Goal: Navigation & Orientation: Understand site structure

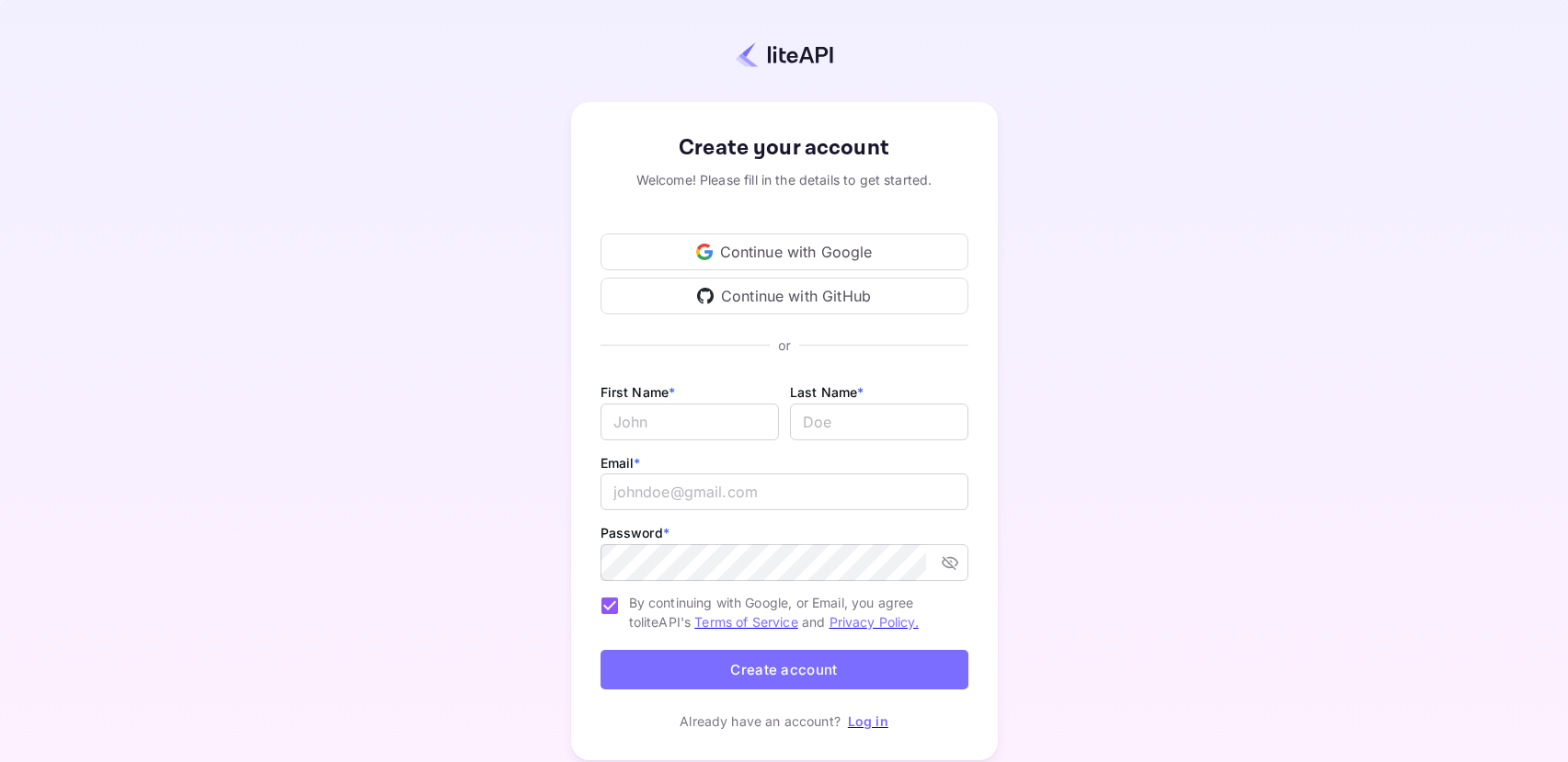
click at [825, 256] on div "Continue with Google" at bounding box center [784, 252] width 368 height 36
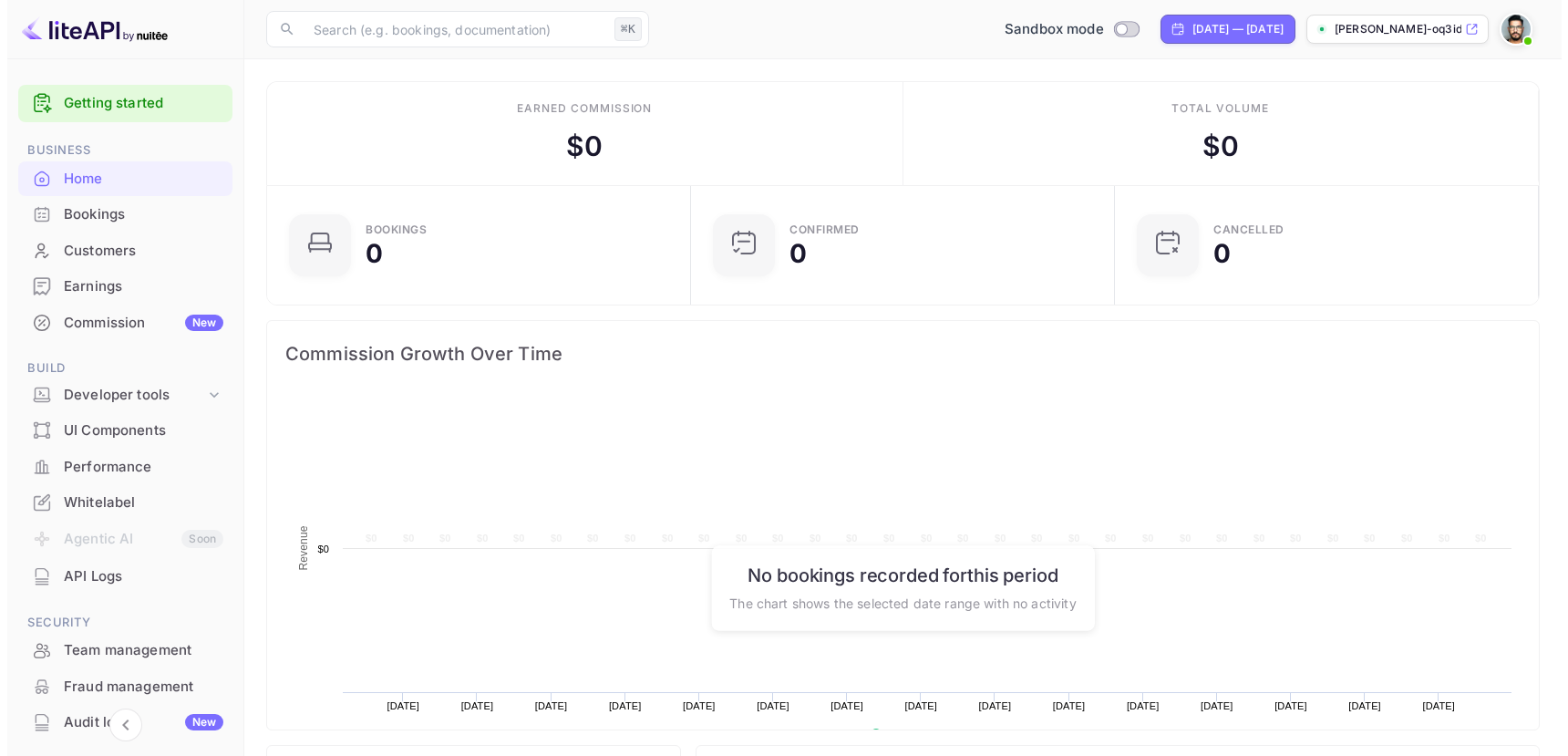
scroll to position [283, 399]
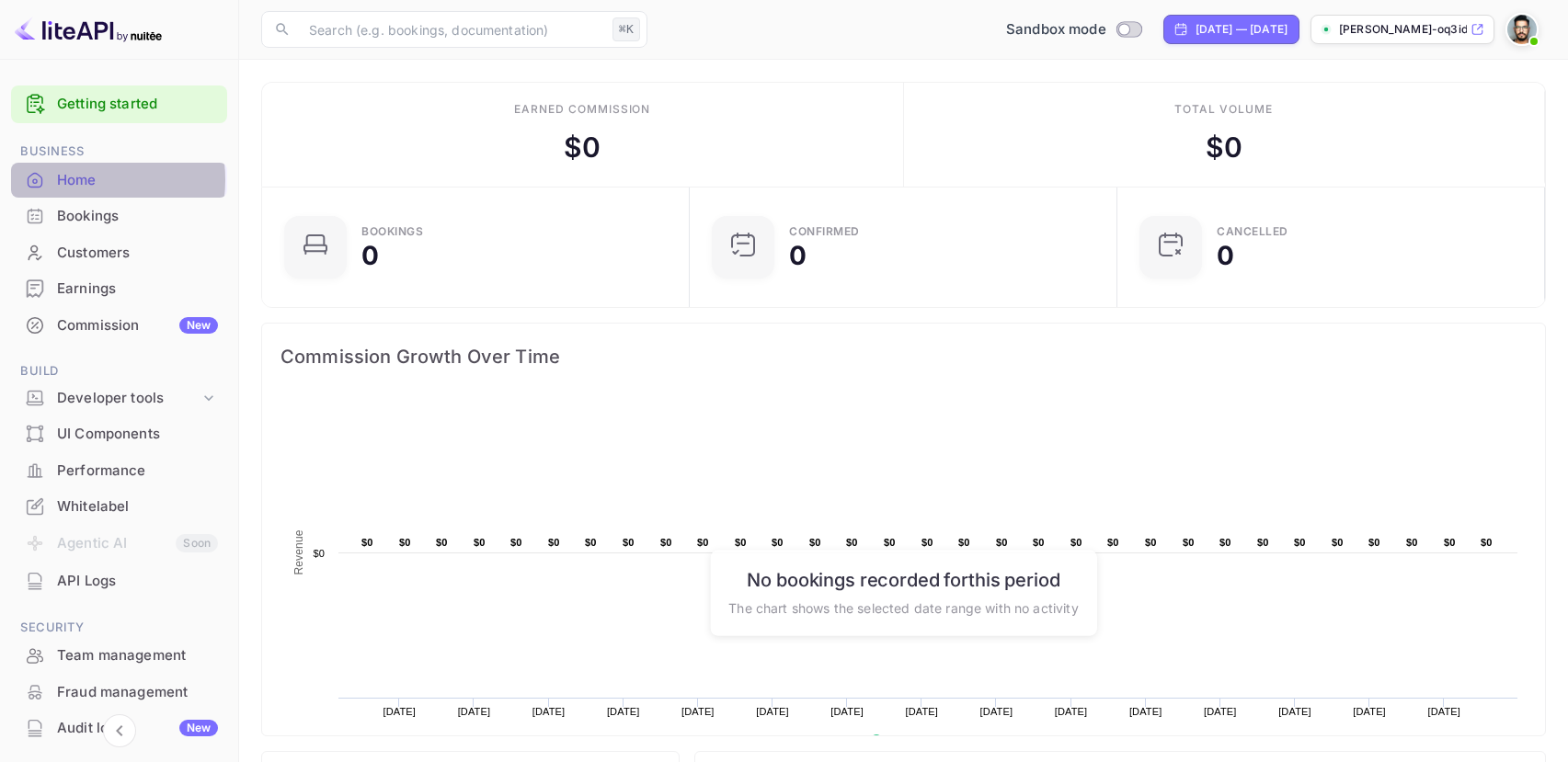
click at [84, 180] on div "Home" at bounding box center [138, 180] width 161 height 22
click at [104, 206] on div "Bookings" at bounding box center [138, 216] width 161 height 22
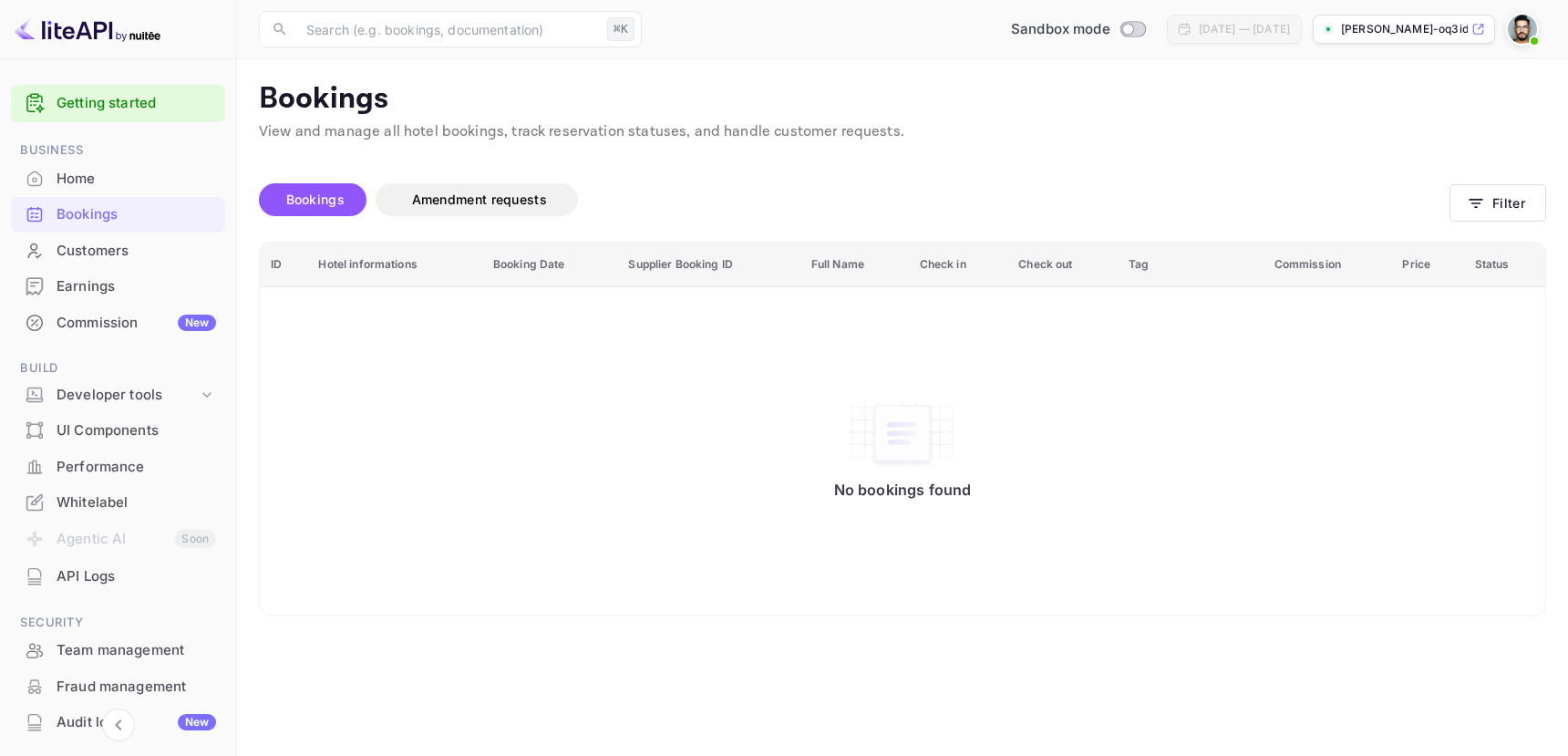
click at [117, 499] on div "Whitelabel" at bounding box center [136, 503] width 160 height 21
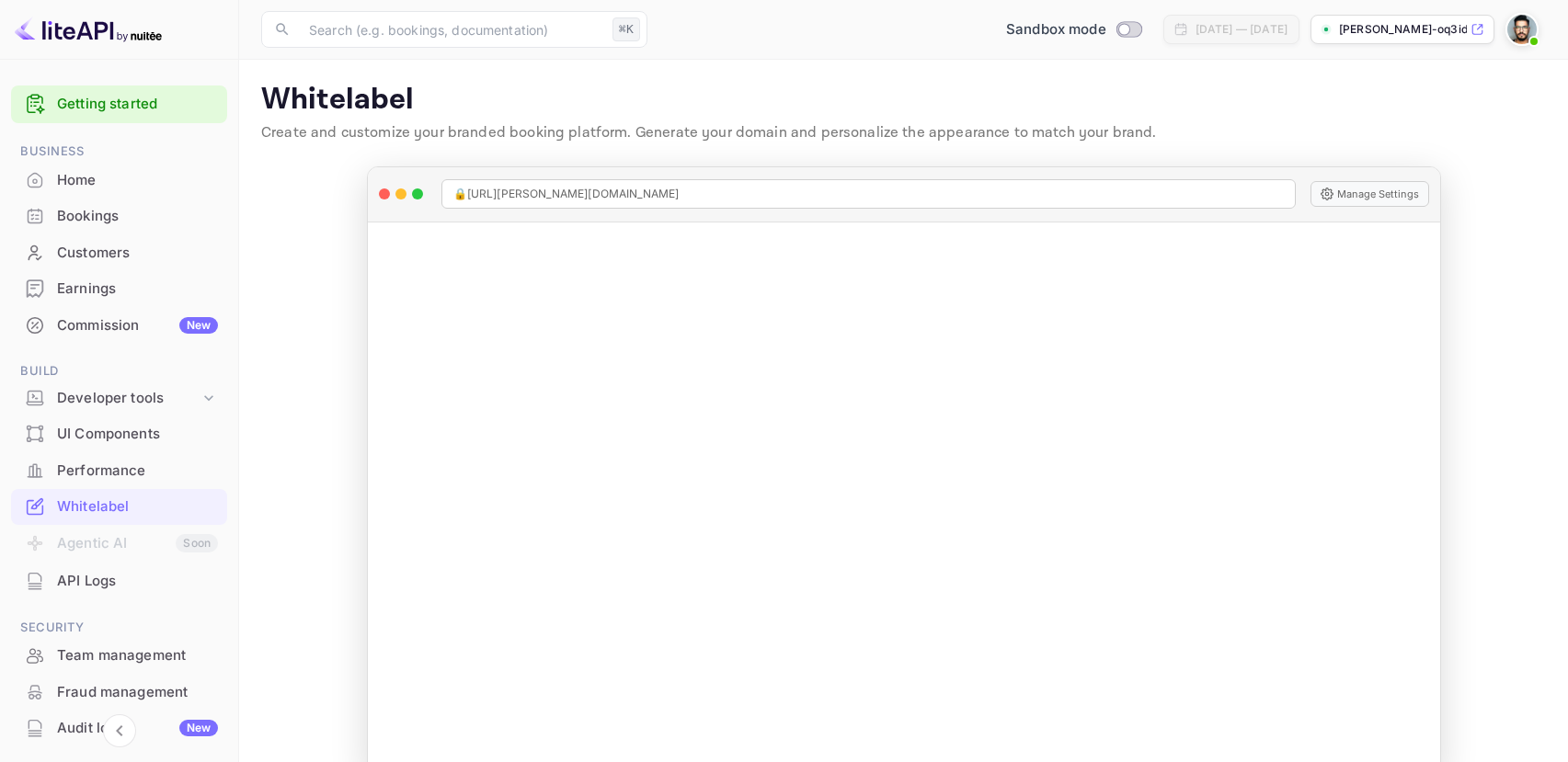
click at [1430, 34] on p "[PERSON_NAME]-oq3id.nui..." at bounding box center [1402, 30] width 128 height 17
click at [1528, 27] on img at bounding box center [1521, 29] width 29 height 29
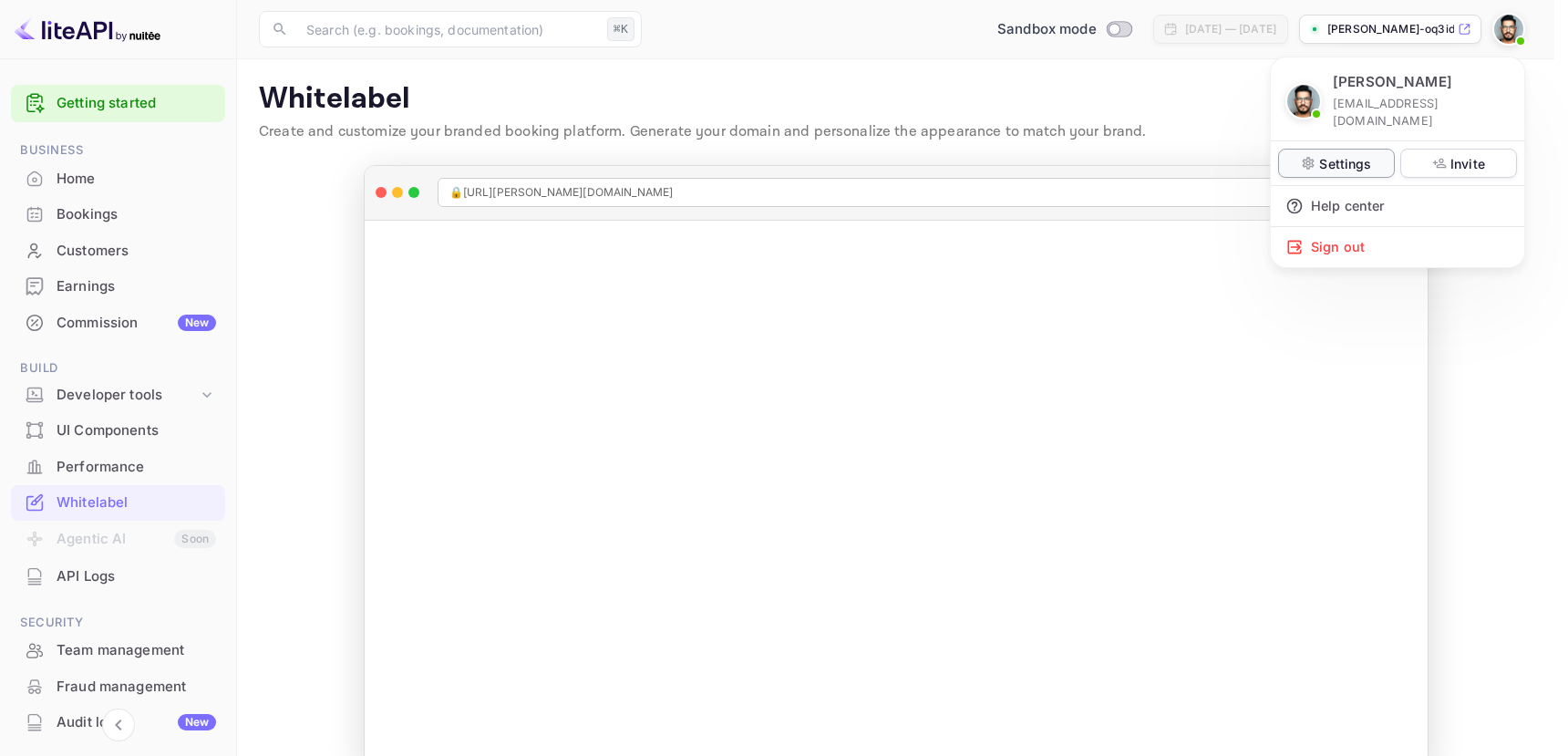
click at [1329, 154] on p "Settings" at bounding box center [1345, 163] width 52 height 19
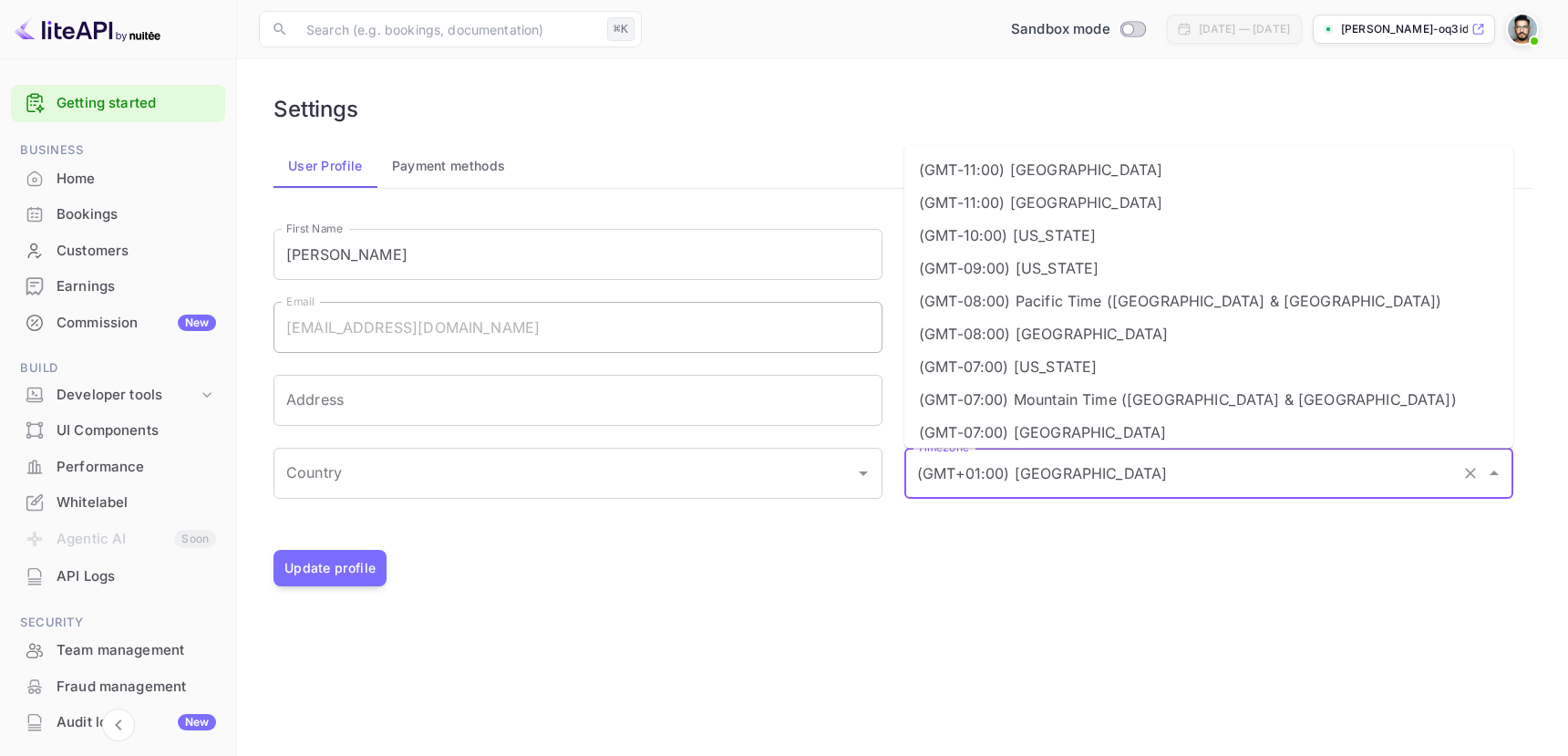
click at [1320, 488] on input "(GMT+01:00) [GEOGRAPHIC_DATA]" at bounding box center [1184, 472] width 542 height 34
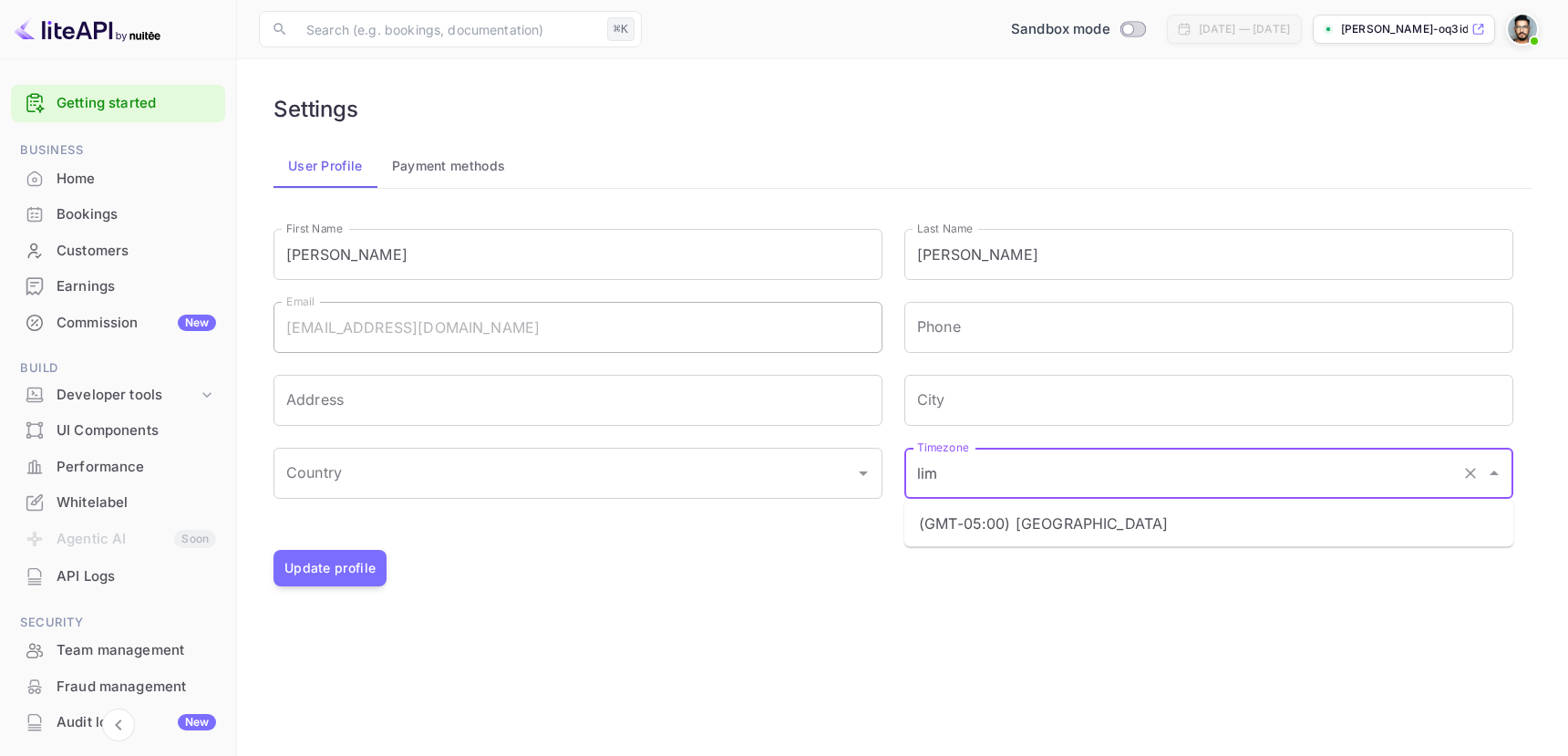
click at [1150, 545] on ul "(GMT-05:00) [GEOGRAPHIC_DATA]" at bounding box center [1209, 523] width 610 height 47
click at [1148, 528] on li "(GMT-05:00) [GEOGRAPHIC_DATA]" at bounding box center [1209, 522] width 610 height 32
type input "(GMT-05:00) [GEOGRAPHIC_DATA]"
click at [360, 552] on button "Update profile" at bounding box center [330, 568] width 113 height 36
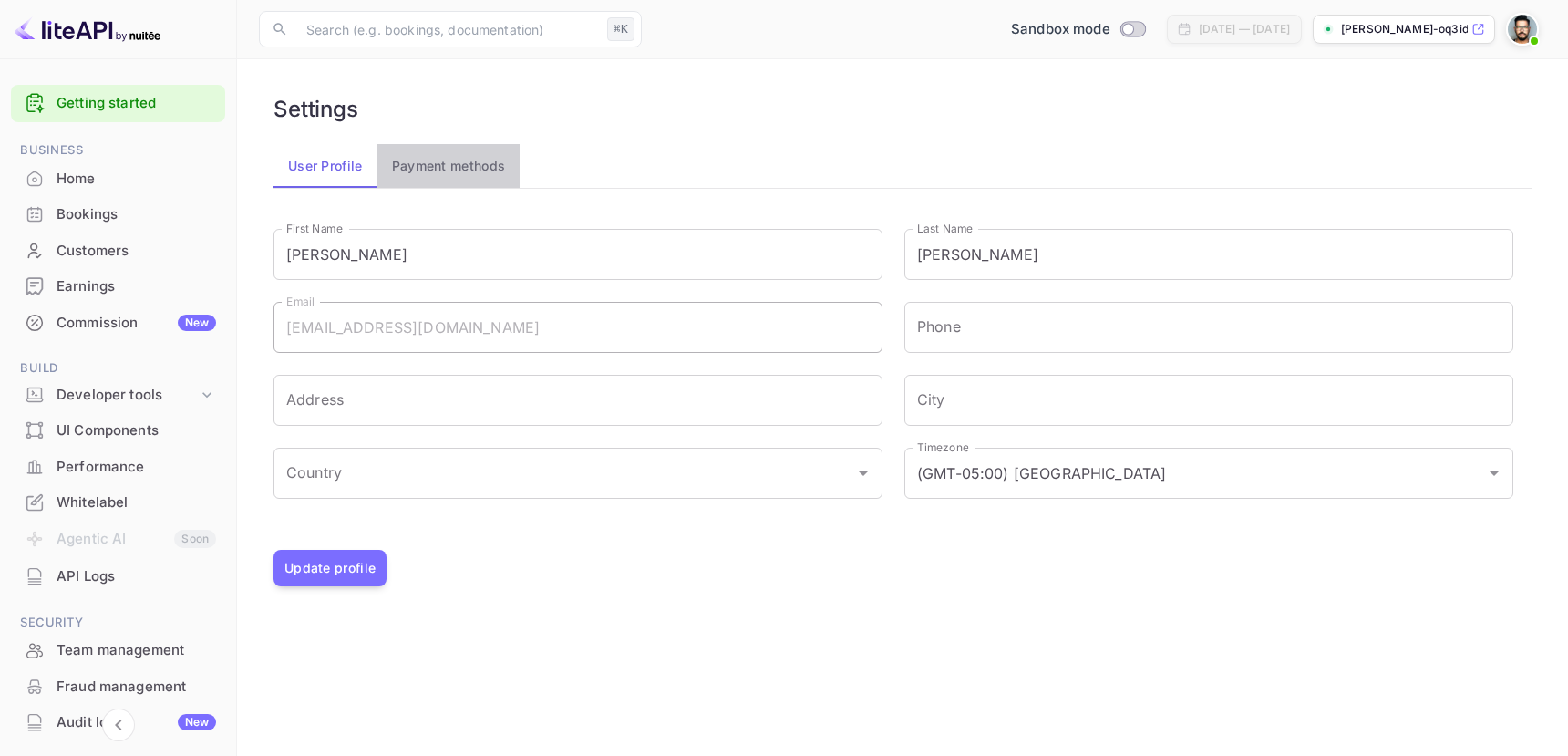
click at [511, 165] on button "Payment methods" at bounding box center [449, 165] width 143 height 44
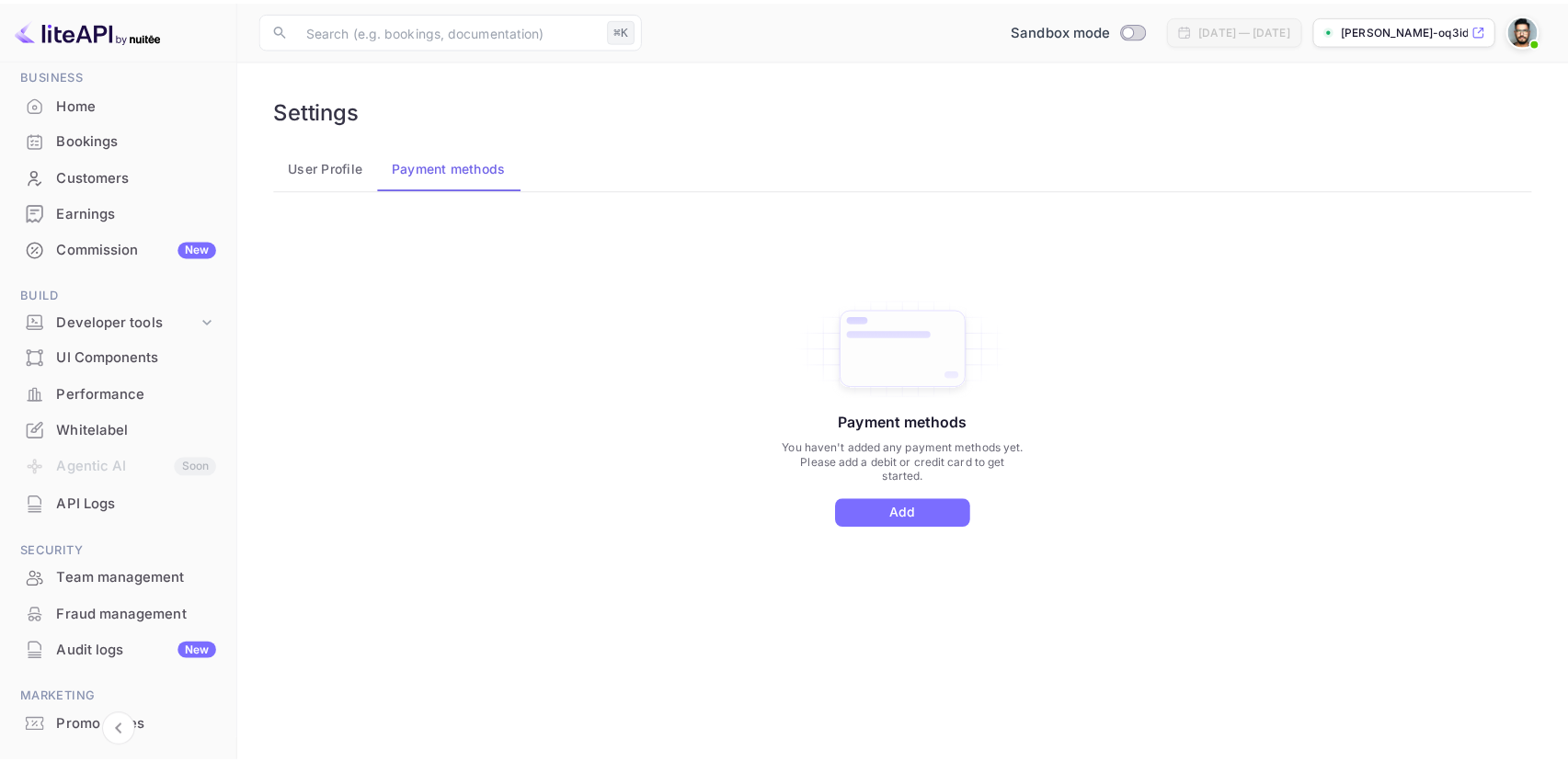
scroll to position [105, 0]
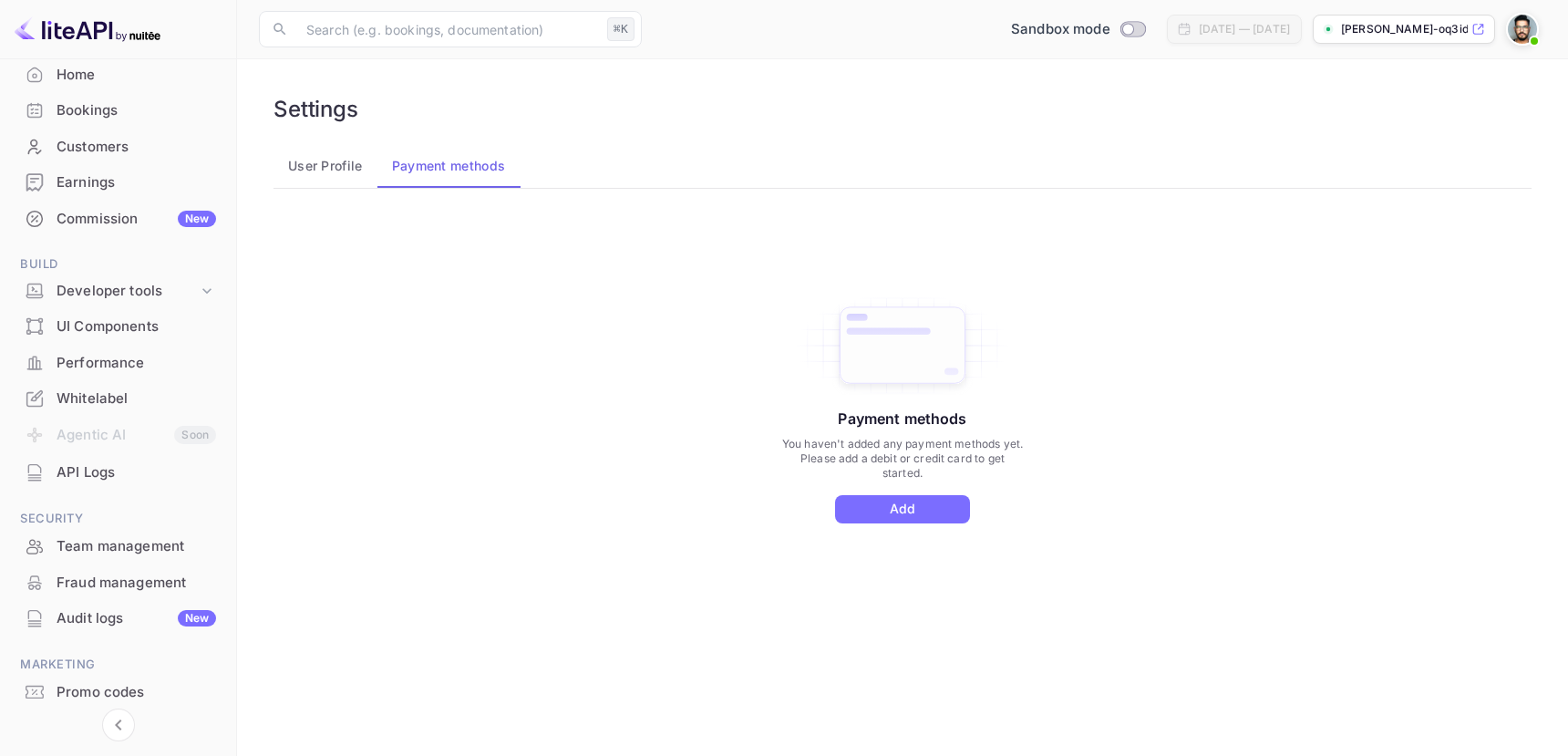
click at [110, 323] on div "UI Components" at bounding box center [136, 327] width 160 height 21
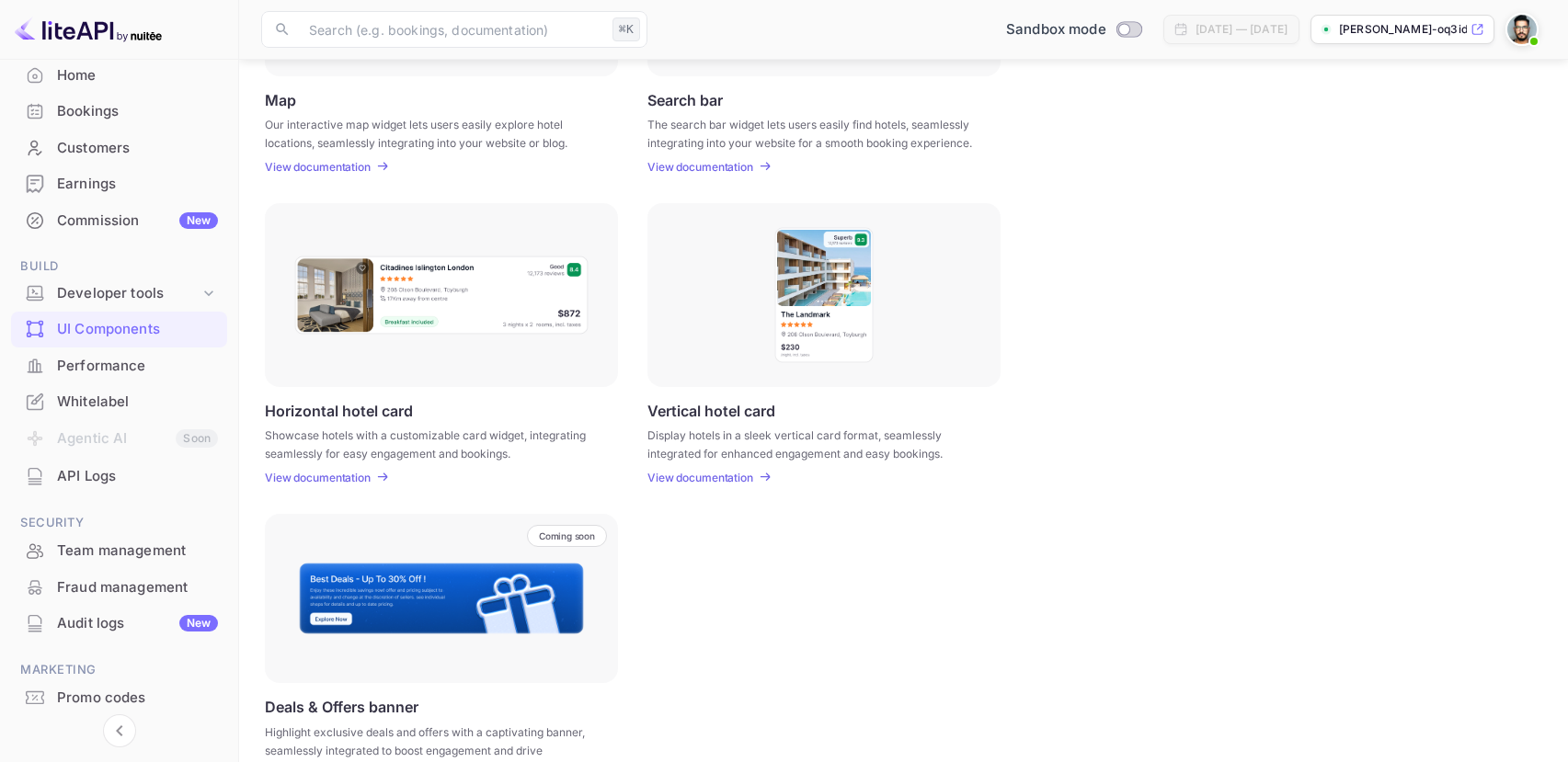
scroll to position [476, 0]
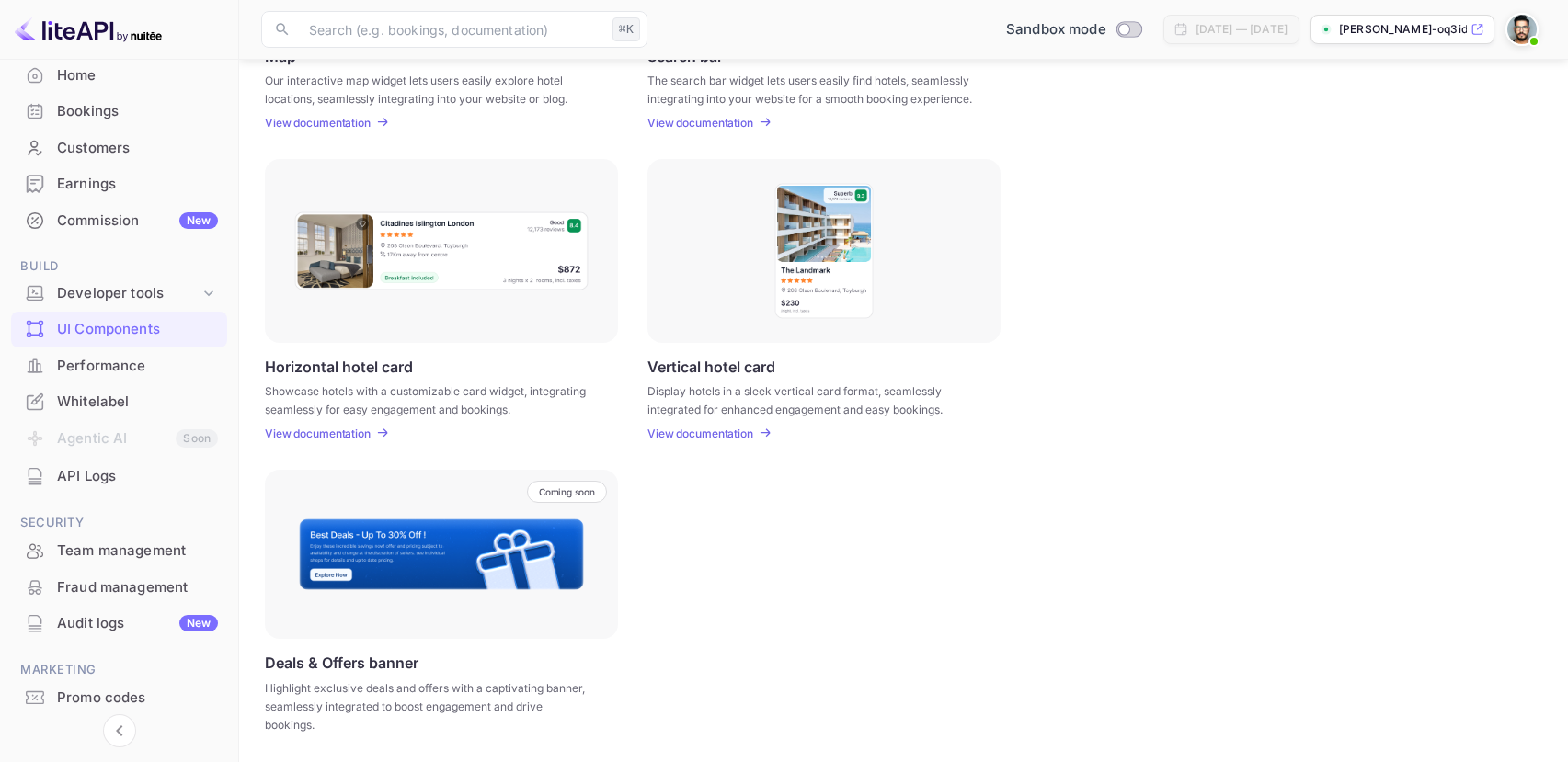
click at [101, 218] on div "Commission New" at bounding box center [138, 221] width 161 height 22
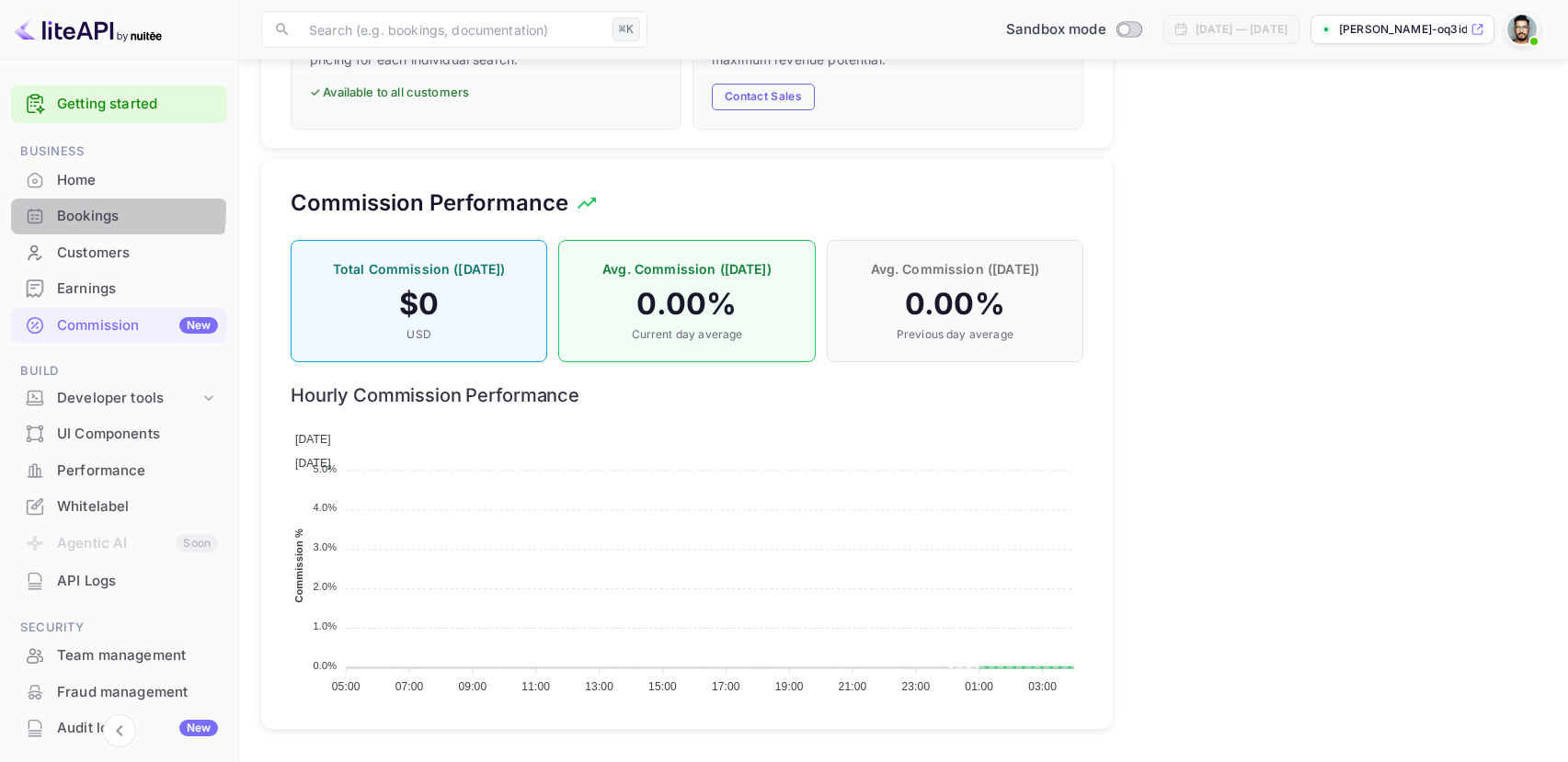
click at [78, 210] on div "Bookings" at bounding box center [138, 216] width 161 height 22
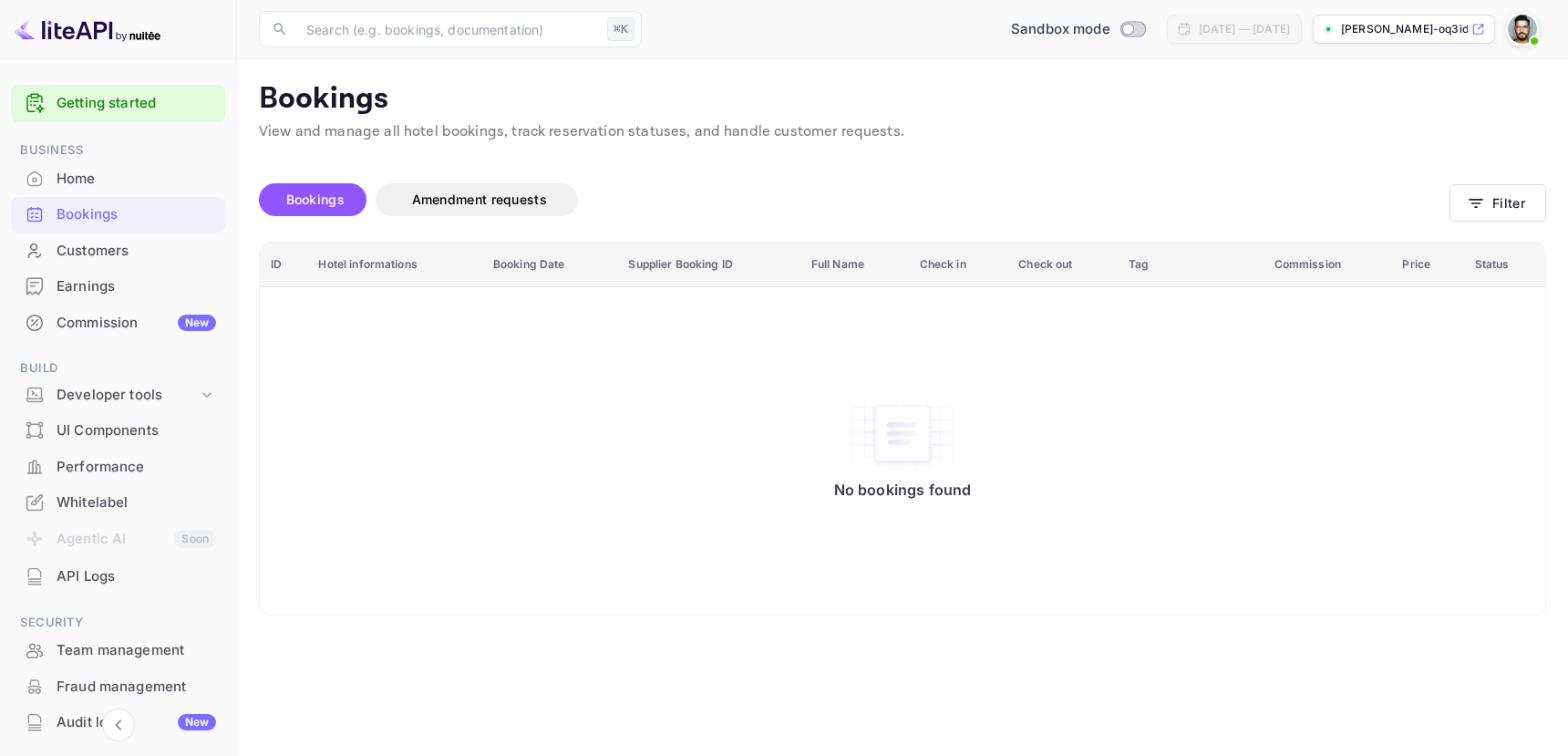
click at [120, 246] on div "Customers" at bounding box center [136, 250] width 160 height 21
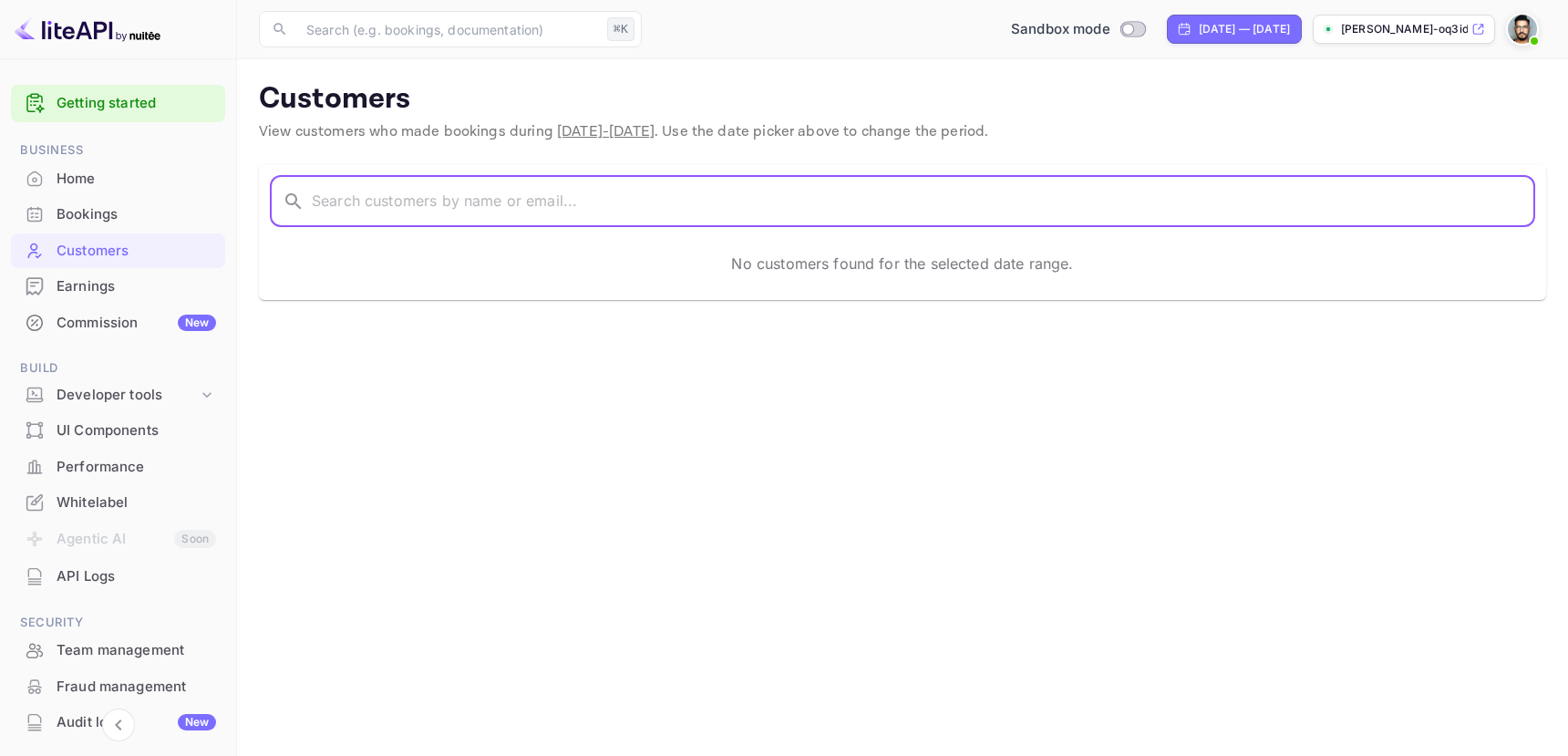
click at [407, 195] on input "text" at bounding box center [923, 201] width 1224 height 51
click at [117, 318] on div "Commission New" at bounding box center [136, 323] width 160 height 21
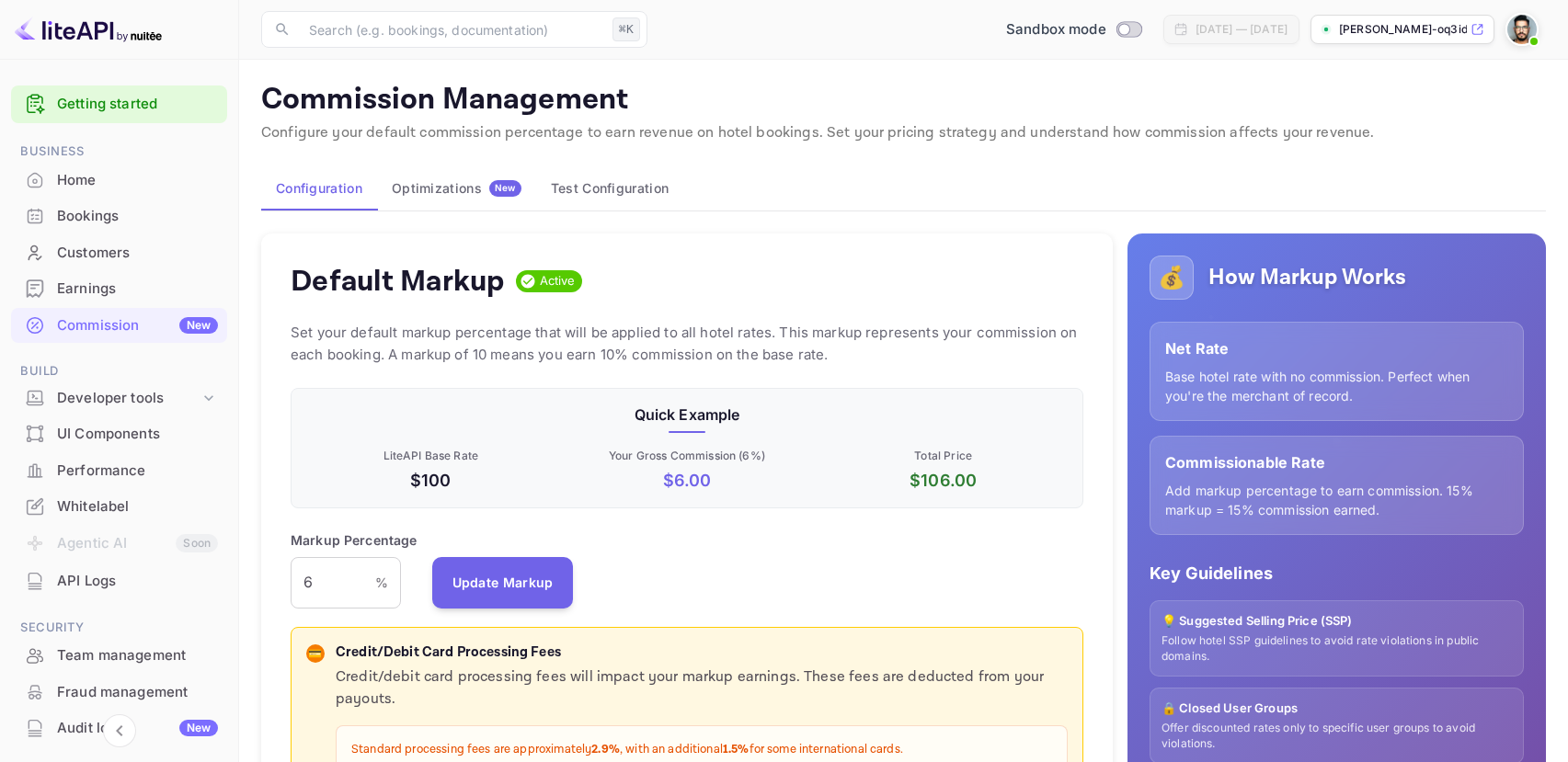
scroll to position [312, 778]
click at [625, 201] on button "Test Configuration" at bounding box center [609, 188] width 147 height 44
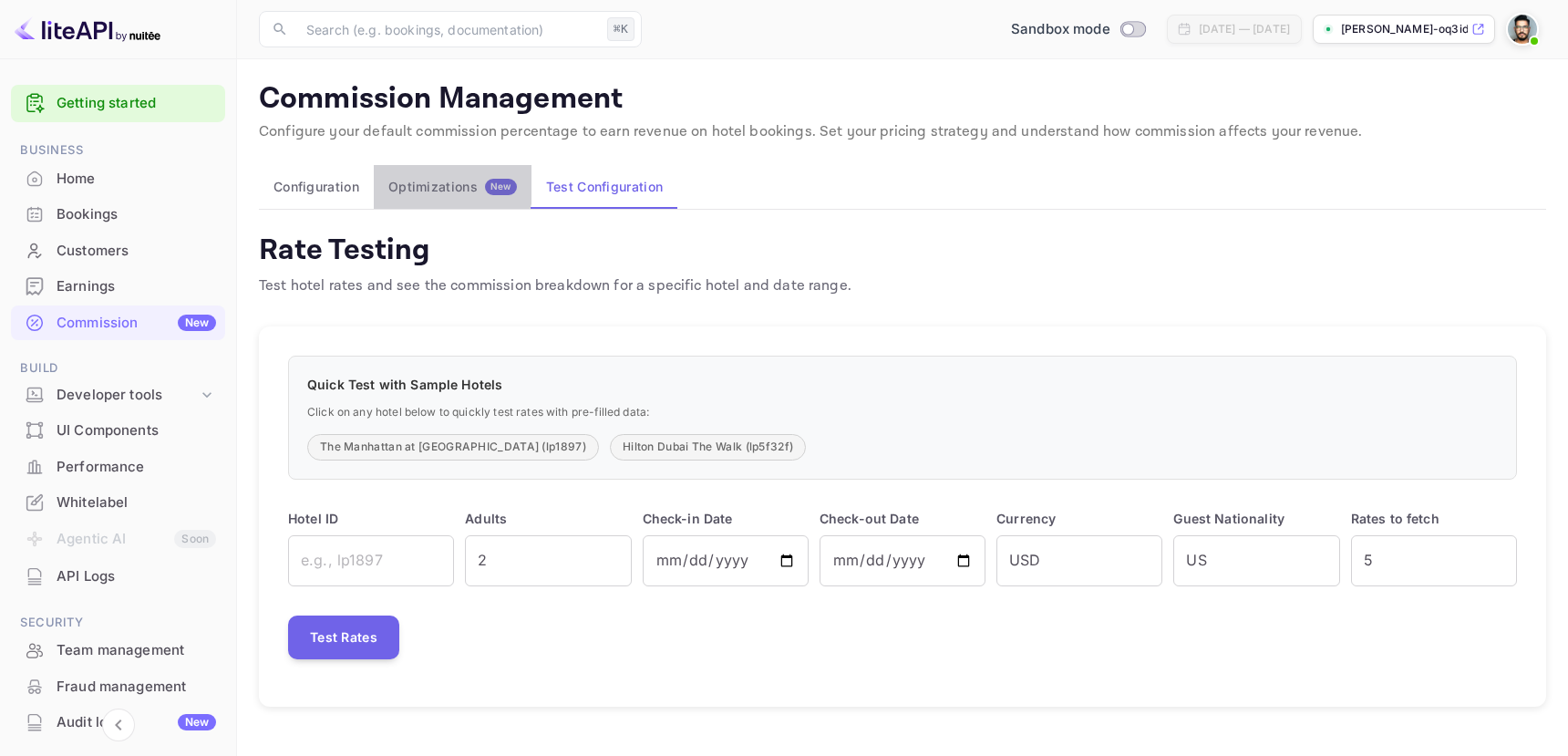
click at [402, 173] on button "Optimizations New" at bounding box center [453, 186] width 158 height 44
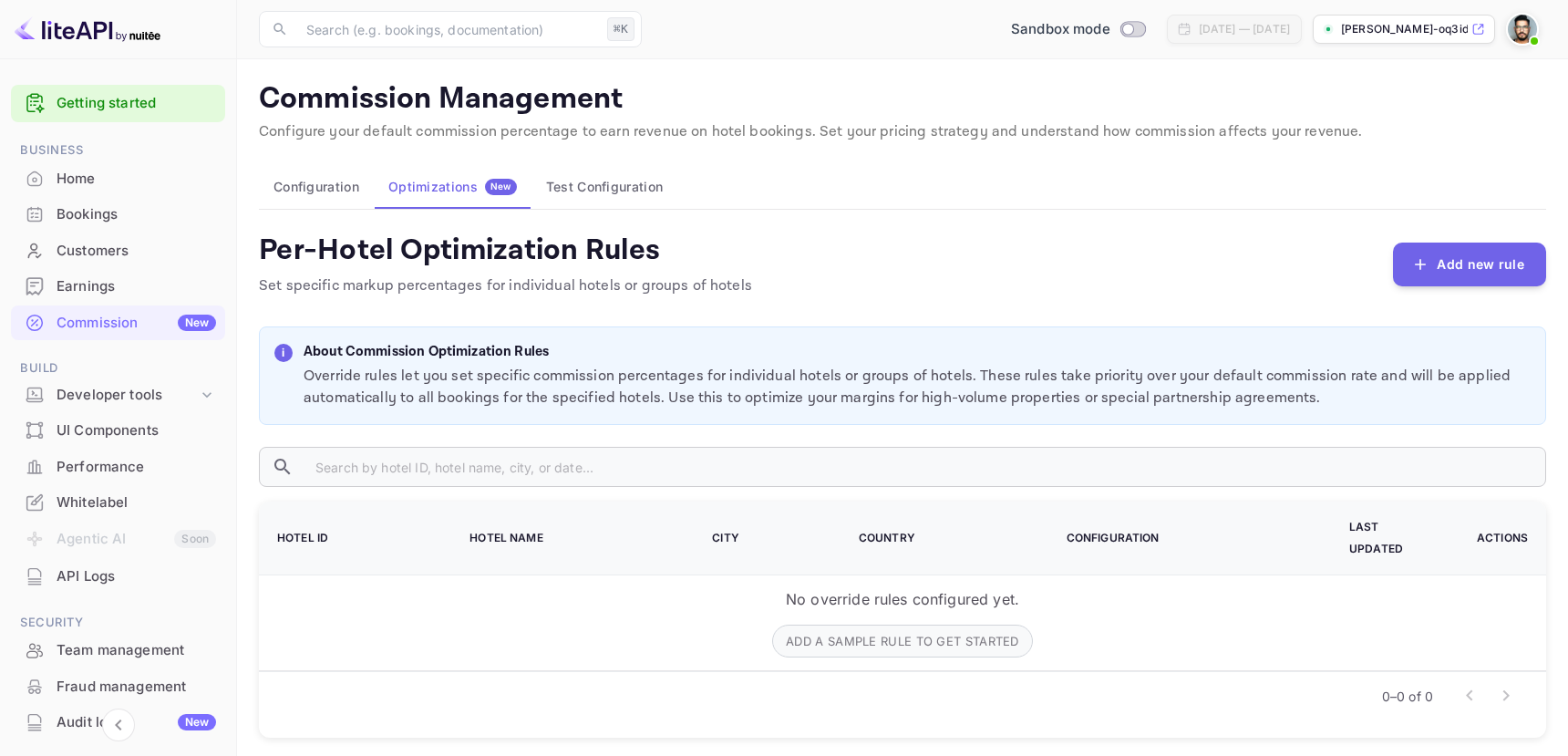
click at [94, 29] on img at bounding box center [87, 29] width 146 height 29
click at [72, 174] on div "Home" at bounding box center [136, 179] width 160 height 21
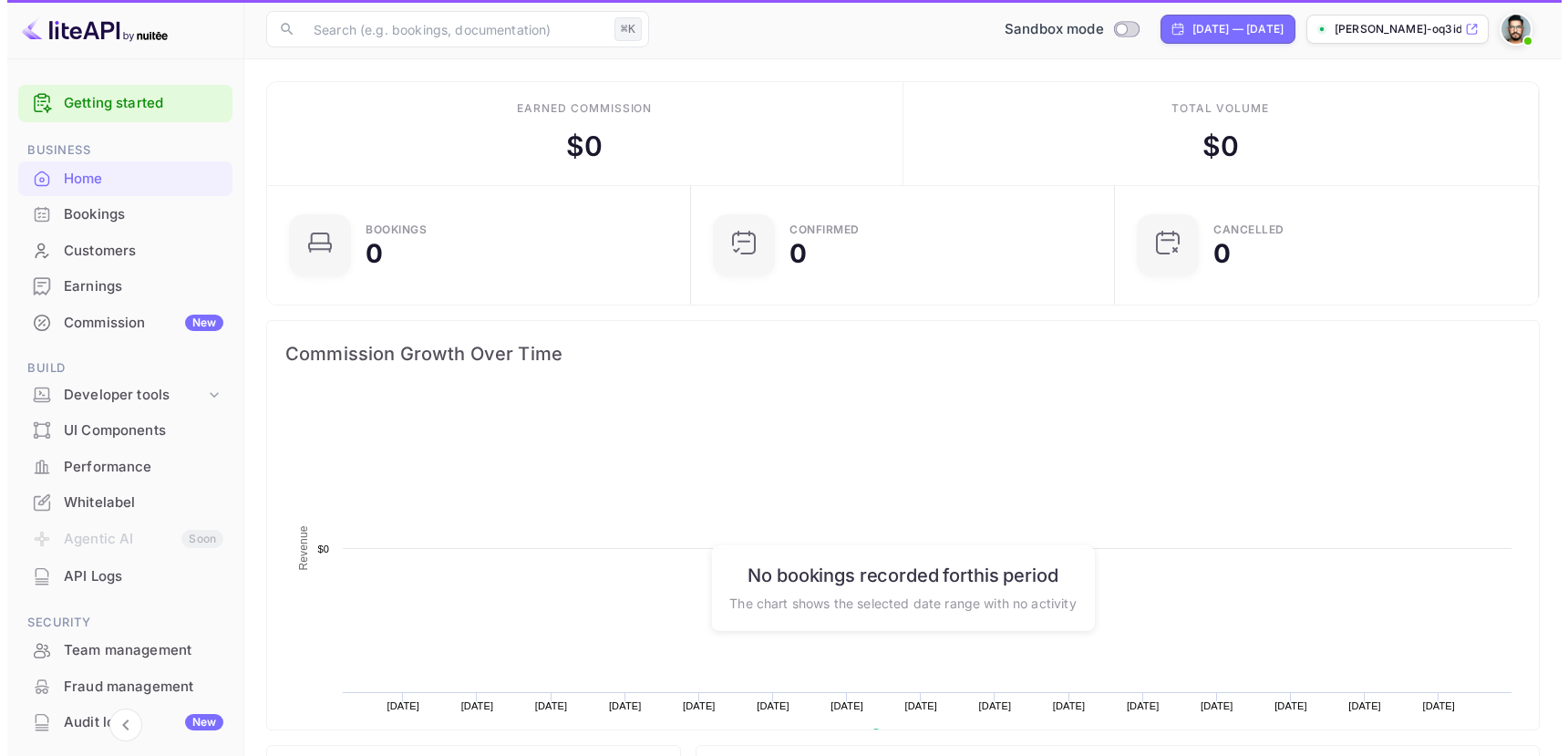
scroll to position [283, 399]
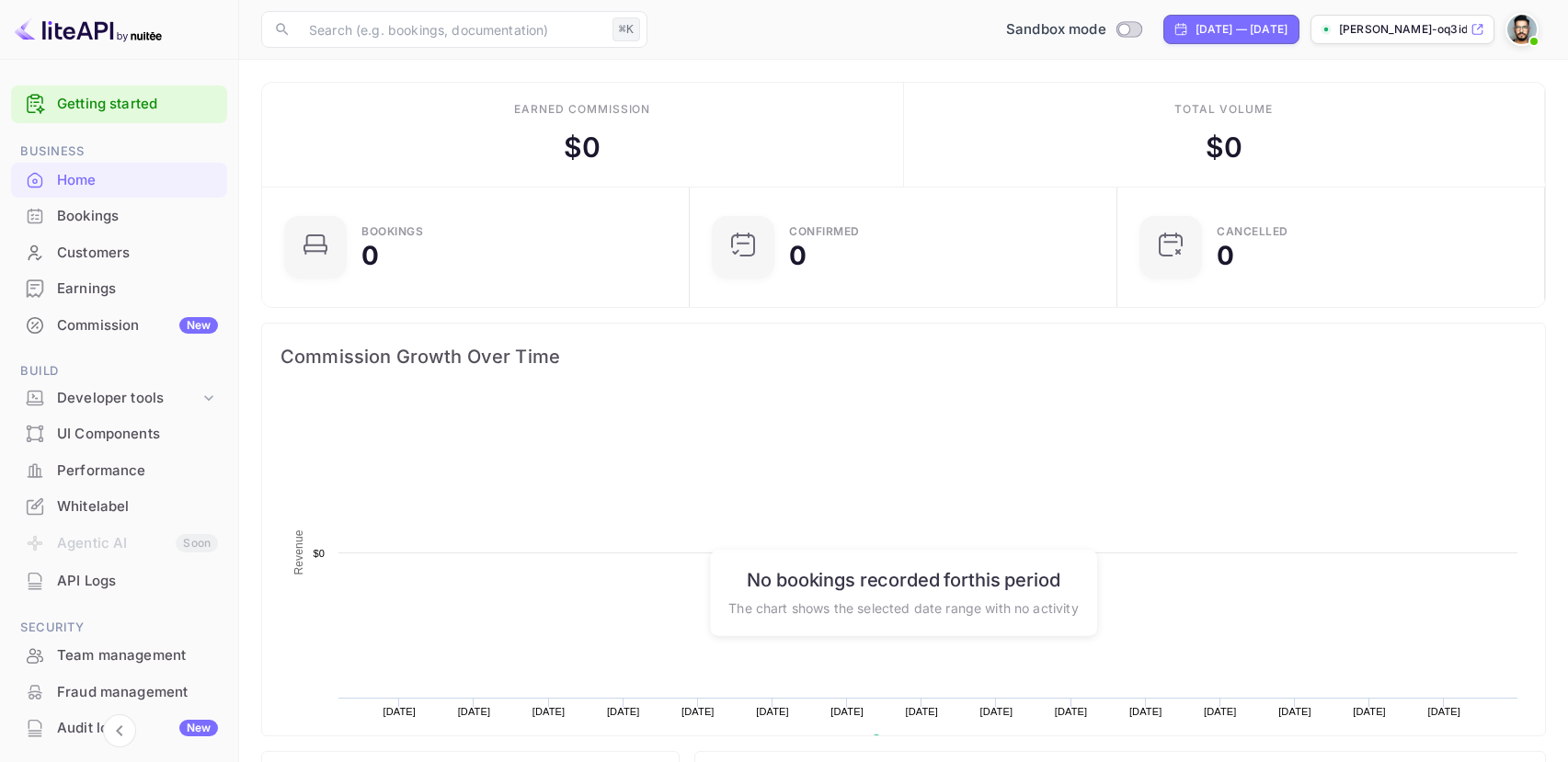
click at [110, 98] on link "Getting started" at bounding box center [138, 104] width 161 height 22
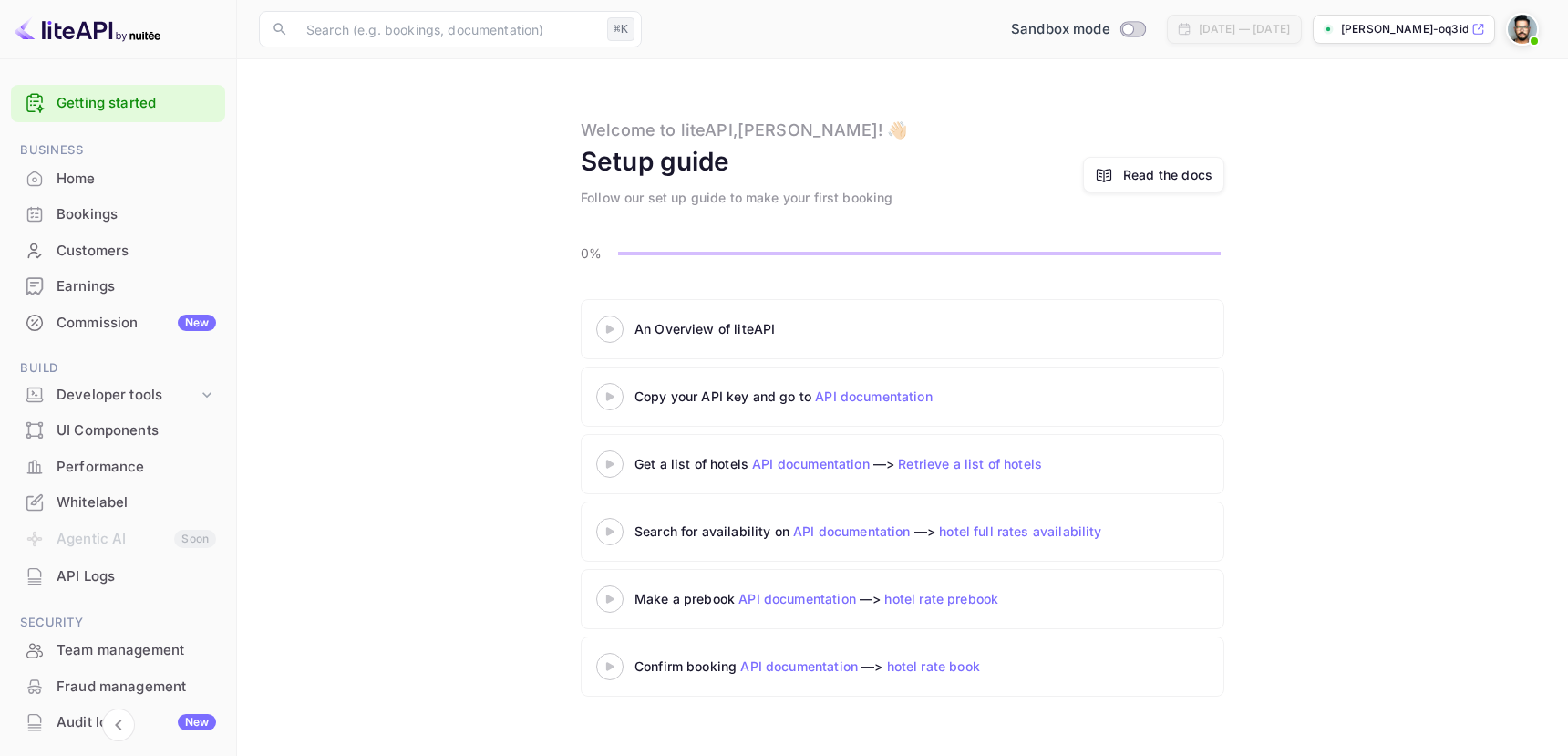
click at [614, 322] on div at bounding box center [610, 328] width 64 height 23
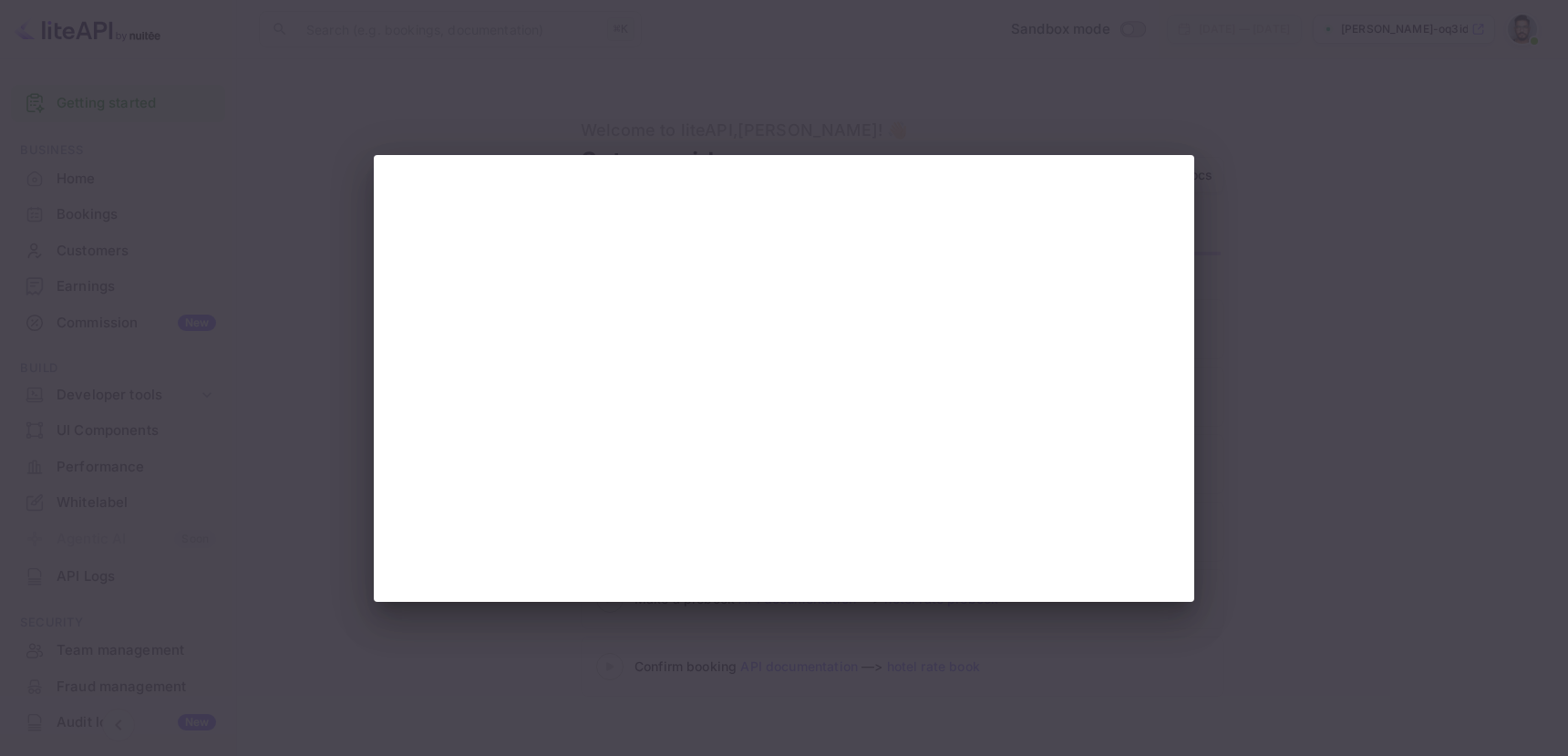
click at [1298, 362] on div at bounding box center [784, 378] width 1568 height 756
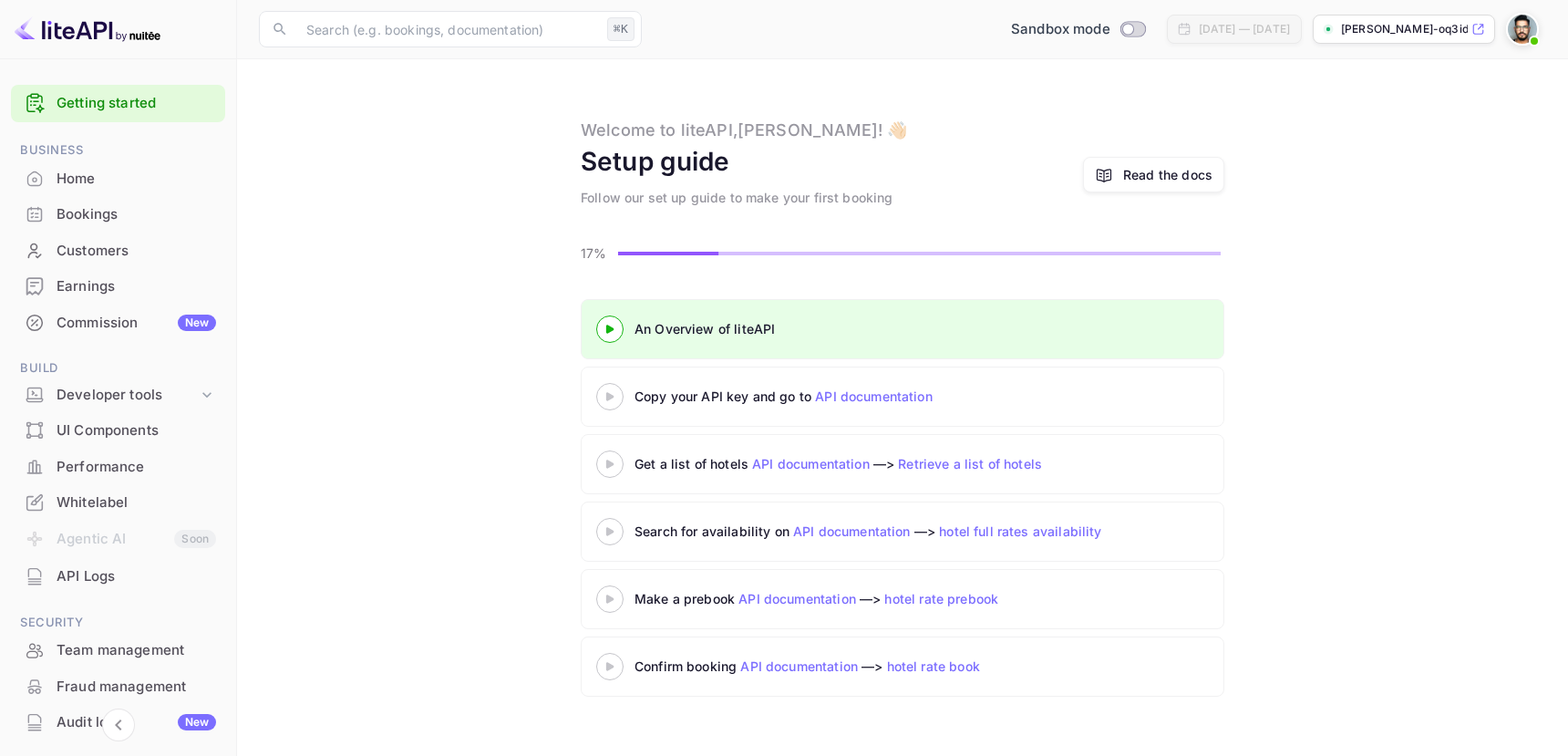
click at [610, 329] on 3 at bounding box center [610, 328] width 7 height 8
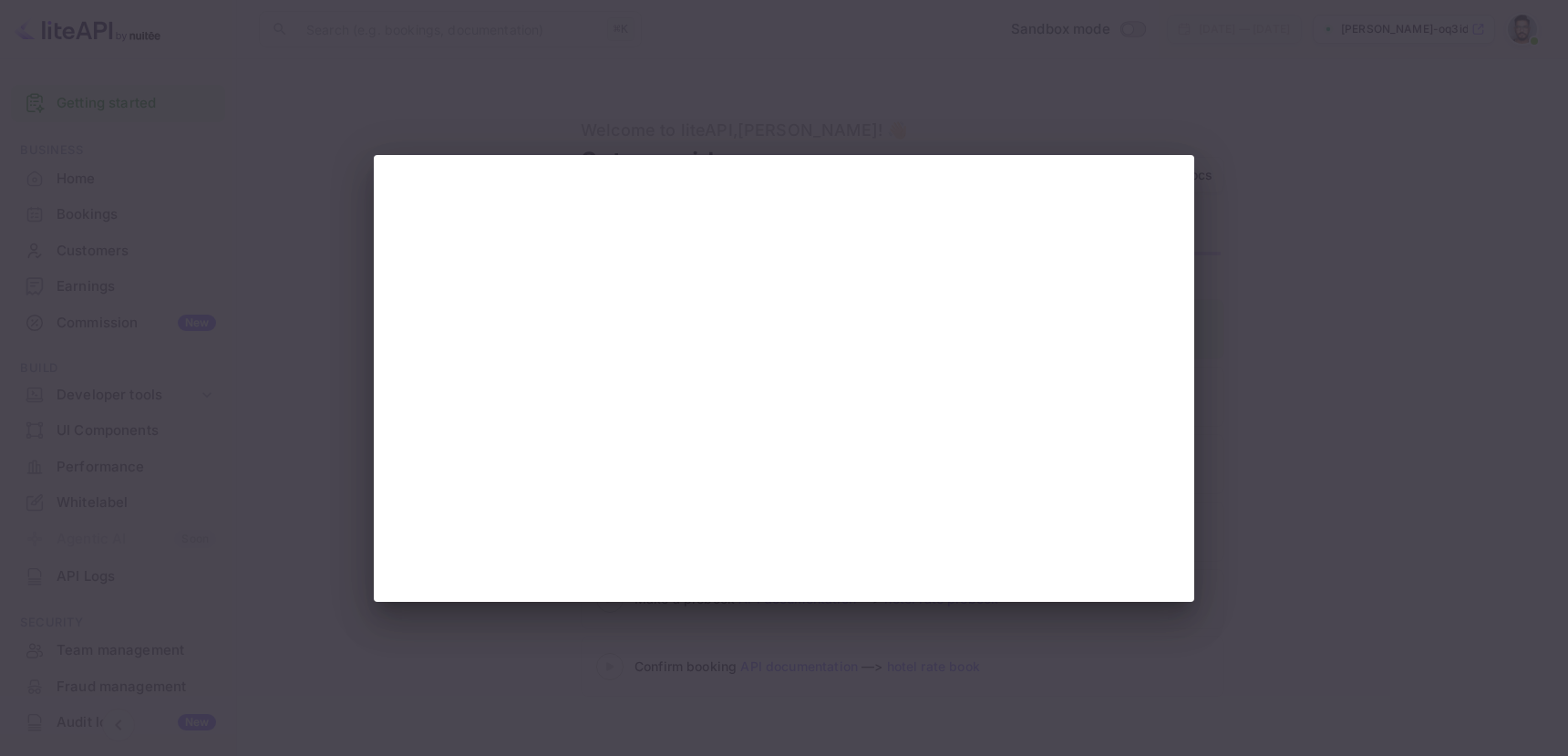
click at [1379, 334] on div at bounding box center [784, 378] width 1568 height 756
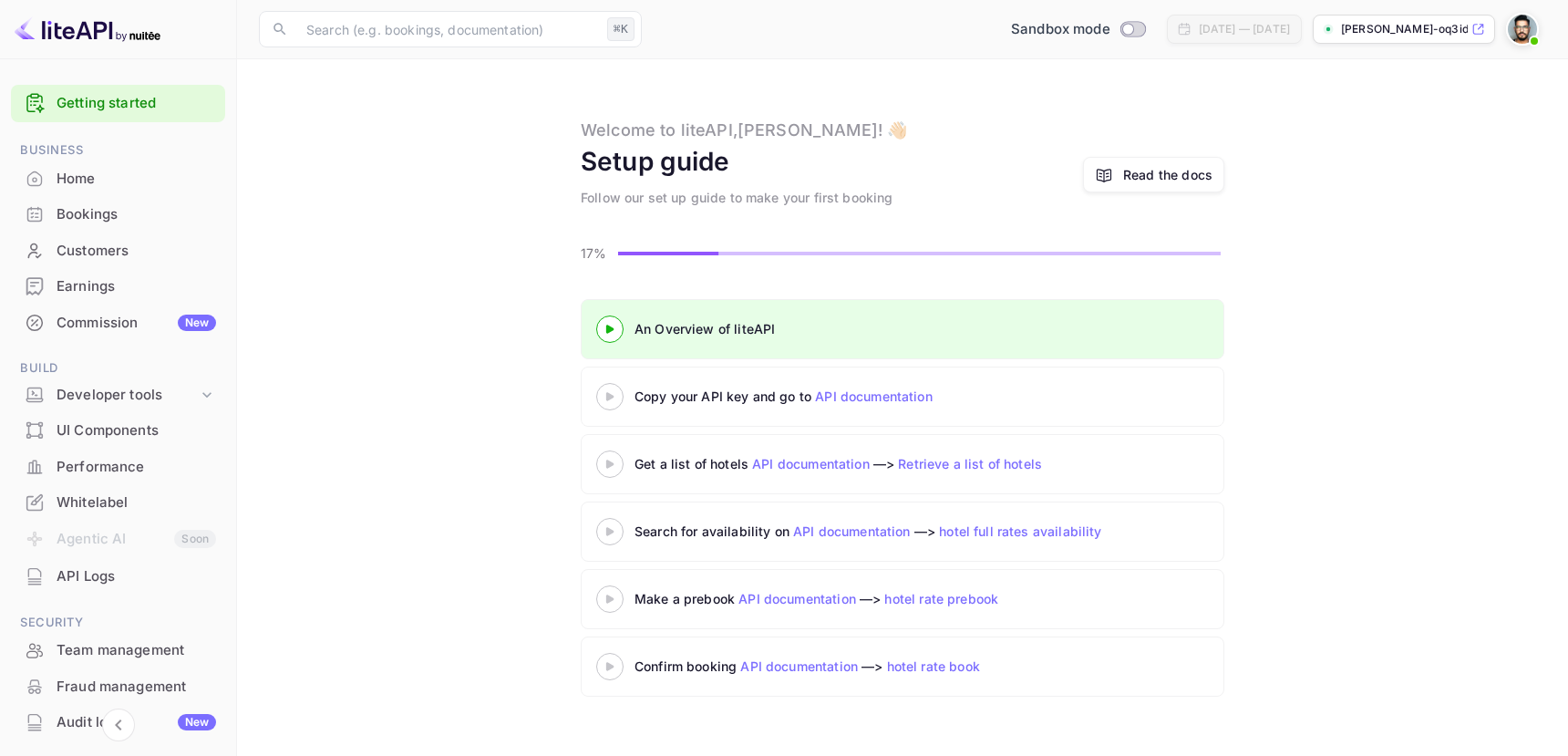
click at [611, 401] on div at bounding box center [610, 396] width 64 height 23
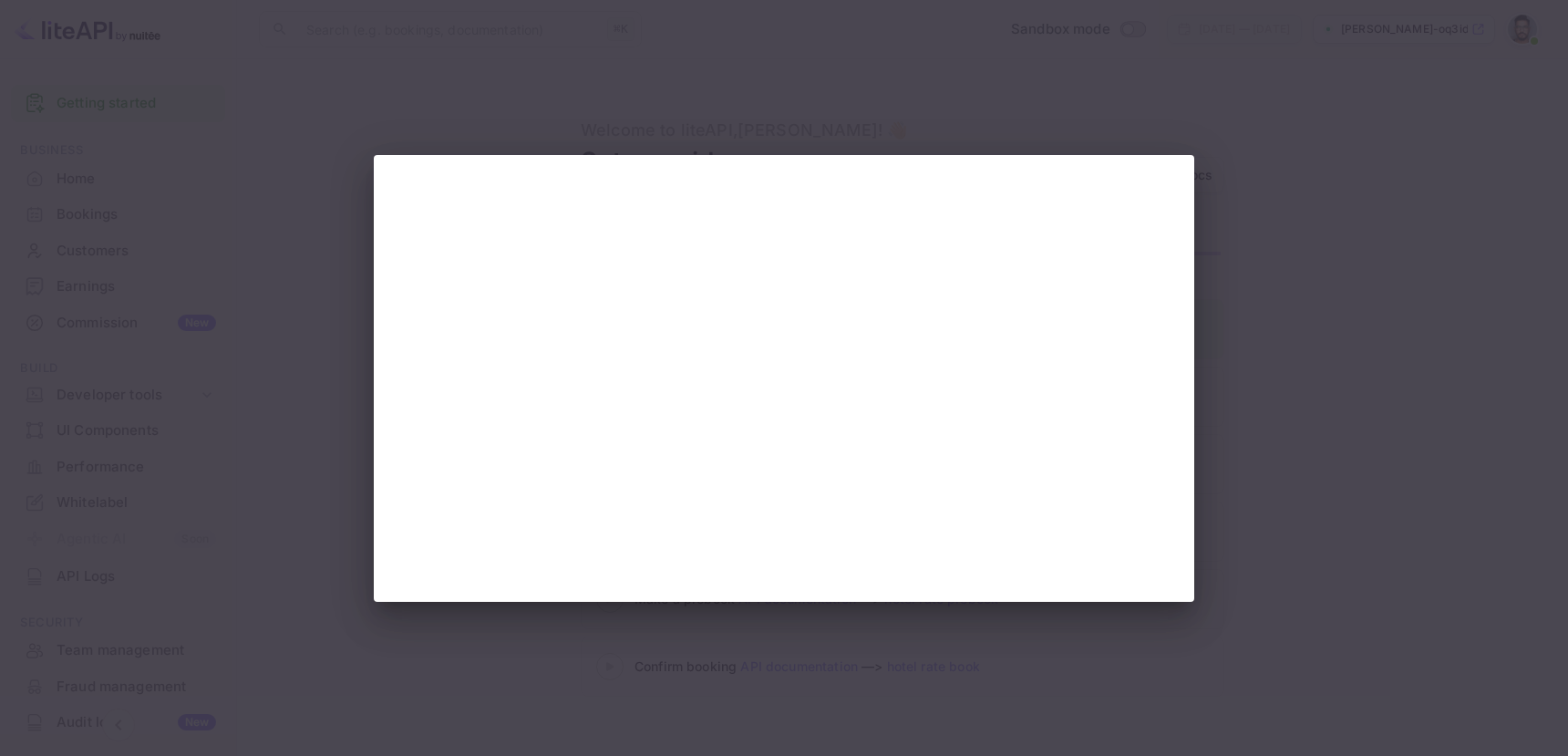
click at [1253, 322] on div at bounding box center [784, 378] width 1568 height 756
